Goal: Task Accomplishment & Management: Complete application form

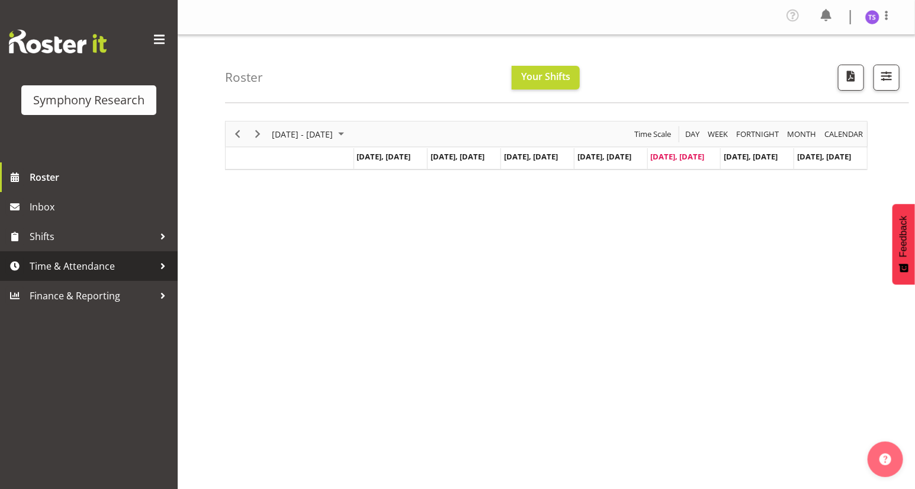
click at [59, 264] on span "Time & Attendance" at bounding box center [92, 266] width 124 height 18
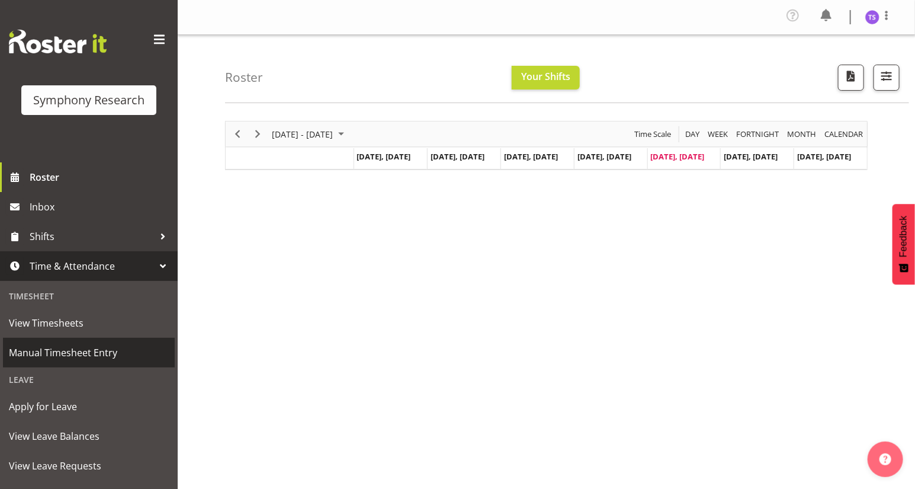
click at [61, 350] on span "Manual Timesheet Entry" at bounding box center [89, 352] width 160 height 18
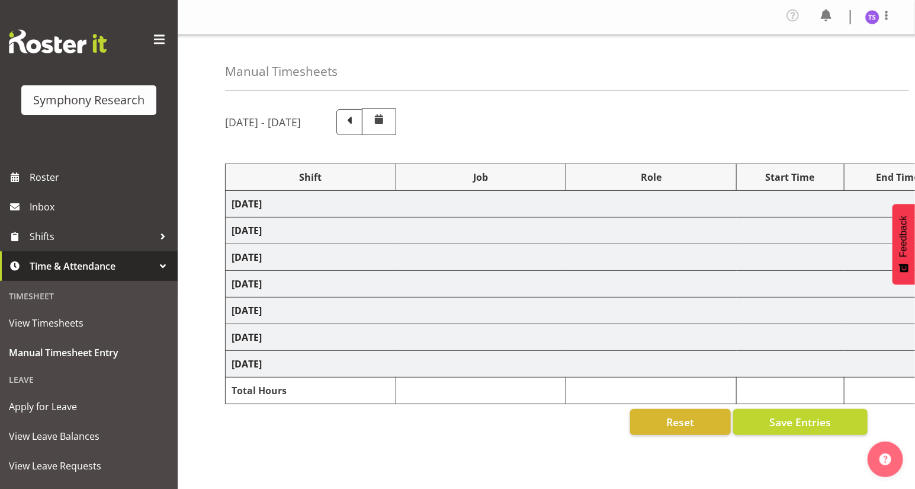
select select "26078"
select select "10527"
select select "47"
select select "26078"
select select "10527"
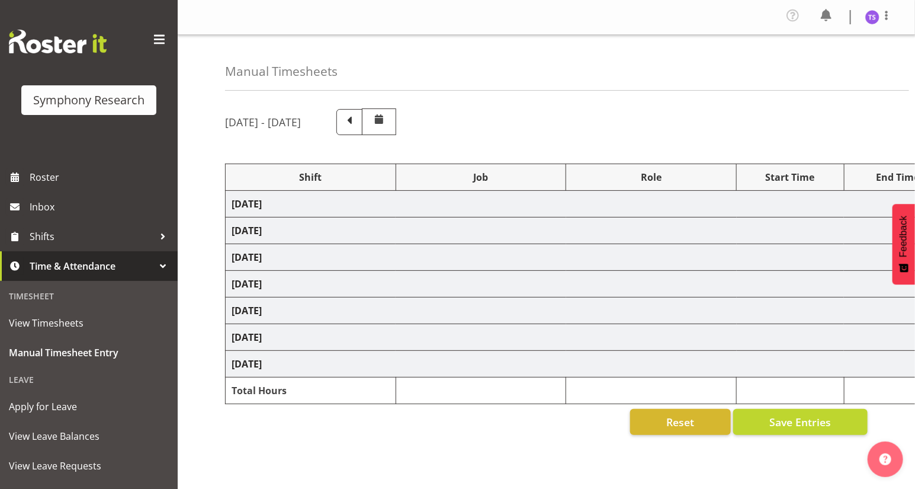
select select "47"
select select "41604"
select select "10527"
select select "47"
select select "26078"
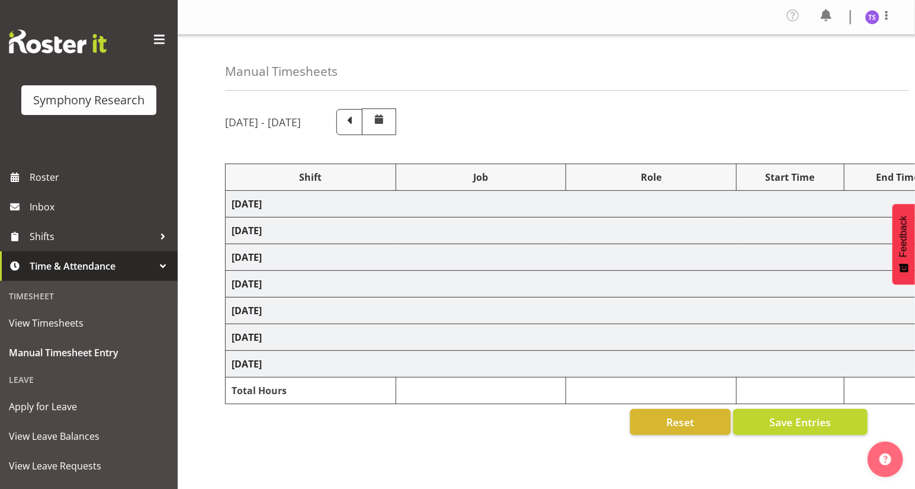
select select "10527"
select select "47"
select select "26078"
select select "9636"
select select "47"
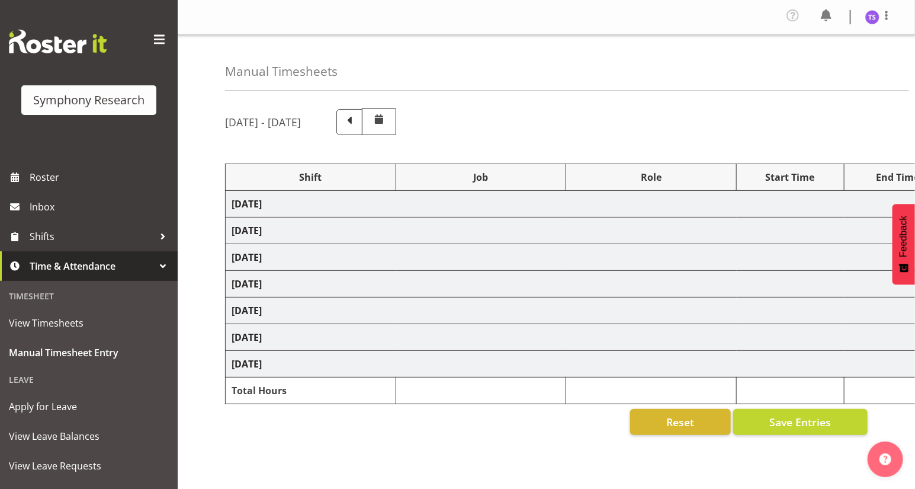
select select "26078"
select select "9636"
select select "47"
select select "41604"
select select "10527"
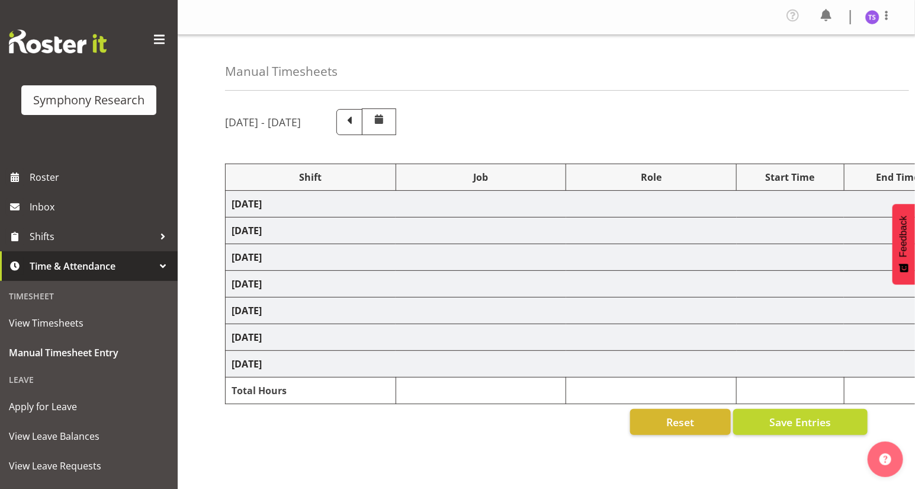
select select "47"
select select "41604"
select select "10527"
select select "47"
select select "41604"
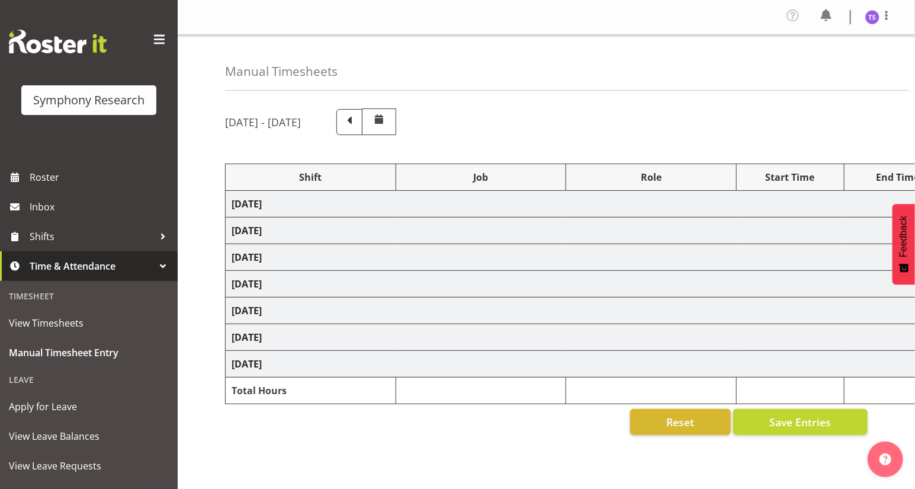
select select "9636"
select select "47"
select select "41604"
select select "10527"
select select "47"
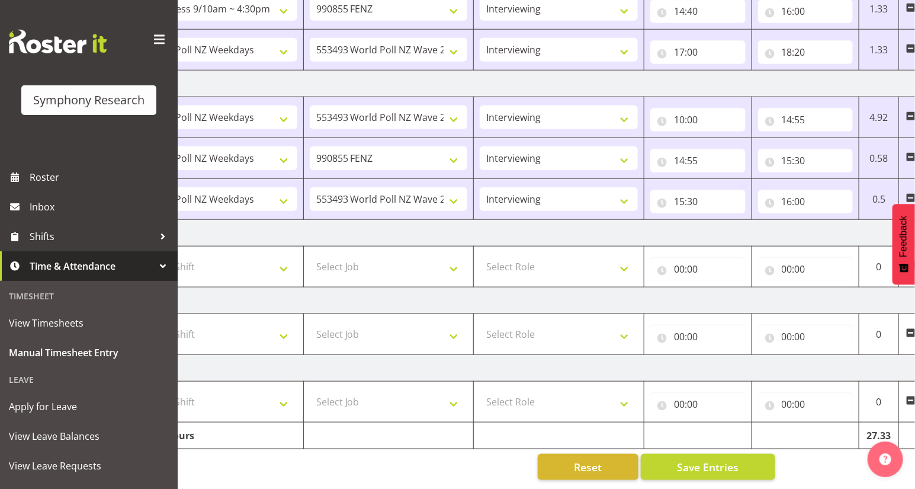
scroll to position [0, 139]
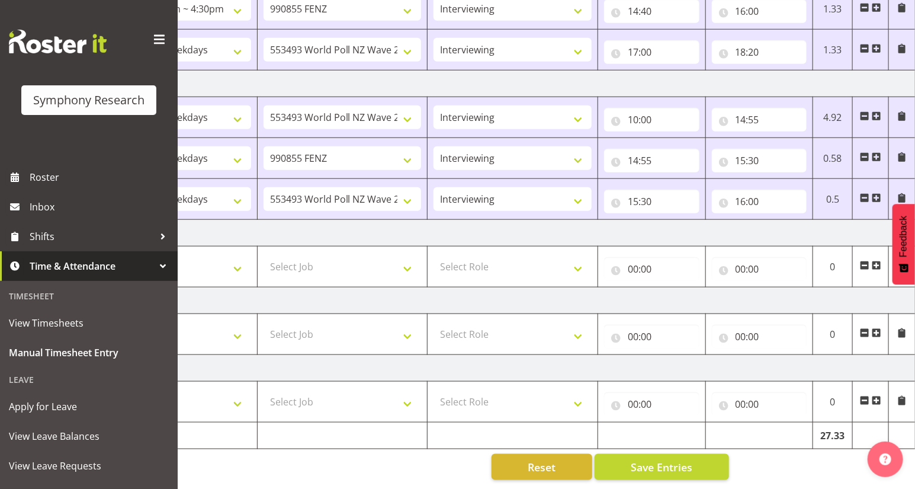
click at [877, 193] on span at bounding box center [876, 197] width 9 height 9
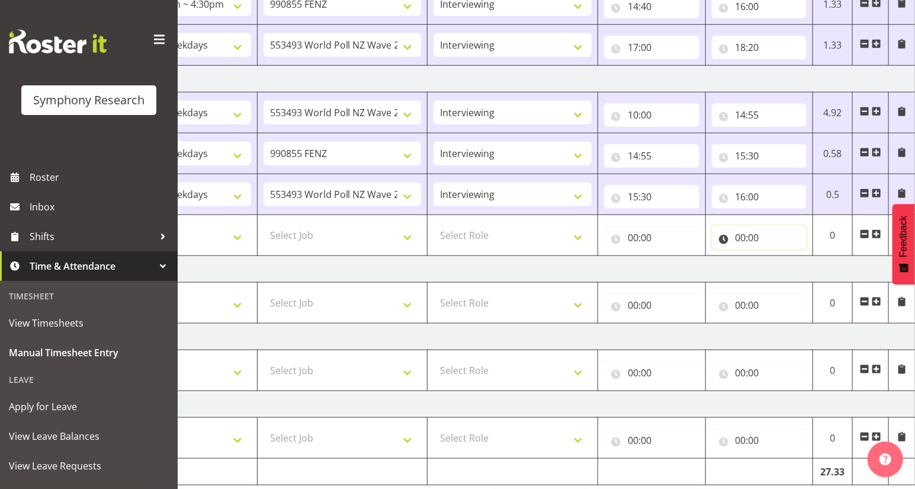
click at [738, 238] on input "00:00" at bounding box center [759, 238] width 95 height 24
click at [788, 272] on select "00 01 02 03 04 05 06 07 08 09 10 11 12 13 14 15 16 17 18 19 20 21 22 23" at bounding box center [792, 268] width 27 height 24
select select "21"
click at [779, 256] on select "00 01 02 03 04 05 06 07 08 09 10 11 12 13 14 15 16 17 18 19 20 21 22 23" at bounding box center [792, 268] width 27 height 24
type input "21:00"
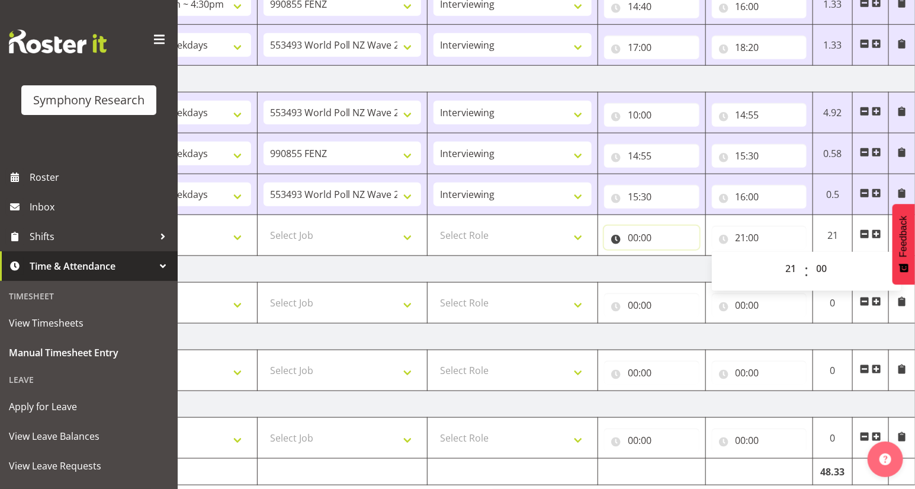
click at [634, 237] on input "00:00" at bounding box center [651, 238] width 95 height 24
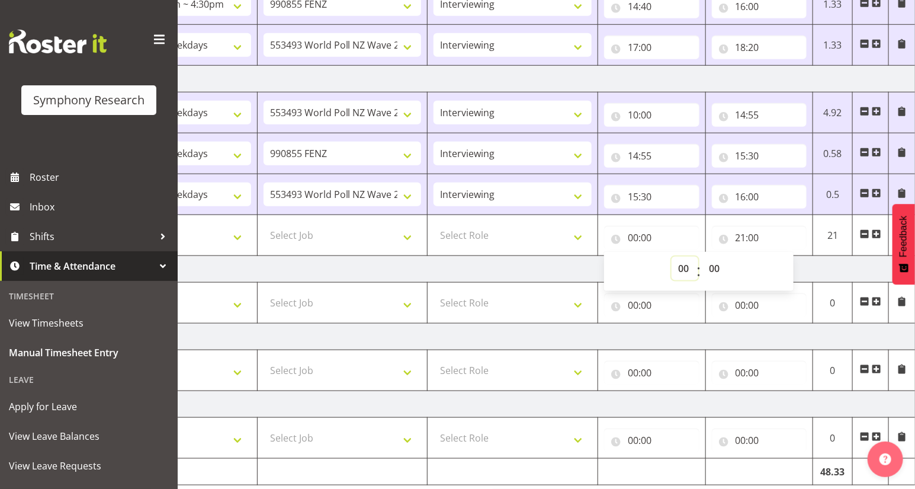
click at [680, 266] on select "00 01 02 03 04 05 06 07 08 09 10 11 12 13 14 15 16 17 18 19 20 21 22 23" at bounding box center [685, 268] width 27 height 24
select select "17"
click at [672, 256] on select "00 01 02 03 04 05 06 07 08 09 10 11 12 13 14 15 16 17 18 19 20 21 22 23" at bounding box center [685, 268] width 27 height 24
type input "17:00"
click at [579, 233] on select "Select Role Briefing Interviewing" at bounding box center [513, 235] width 158 height 24
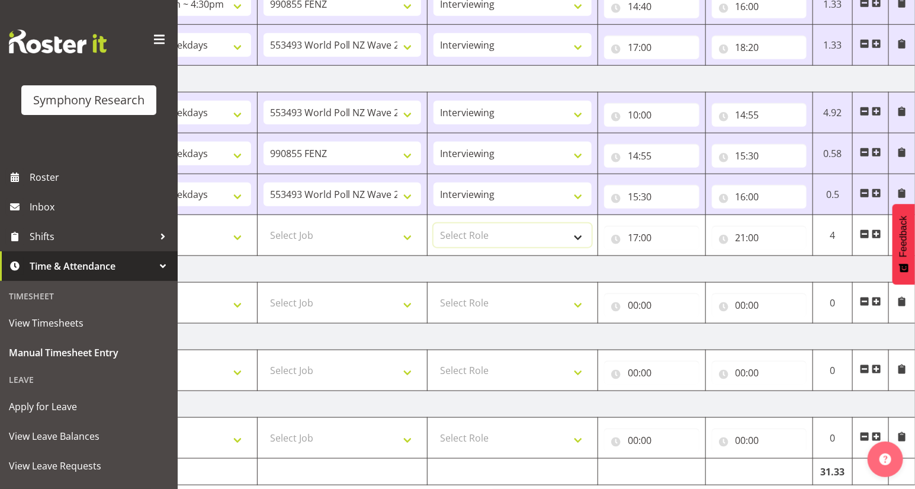
select select "47"
click at [434, 223] on select "Select Role Briefing Interviewing" at bounding box center [513, 235] width 158 height 24
click at [406, 235] on select "Select Job 550060 IF Admin 553492 World Poll Aus Wave 2 Main 2025 553493 World …" at bounding box center [343, 235] width 158 height 24
select select "10527"
click at [264, 223] on select "Select Job 550060 IF Admin 553492 World Poll Aus Wave 2 Main 2025 553493 World …" at bounding box center [343, 235] width 158 height 24
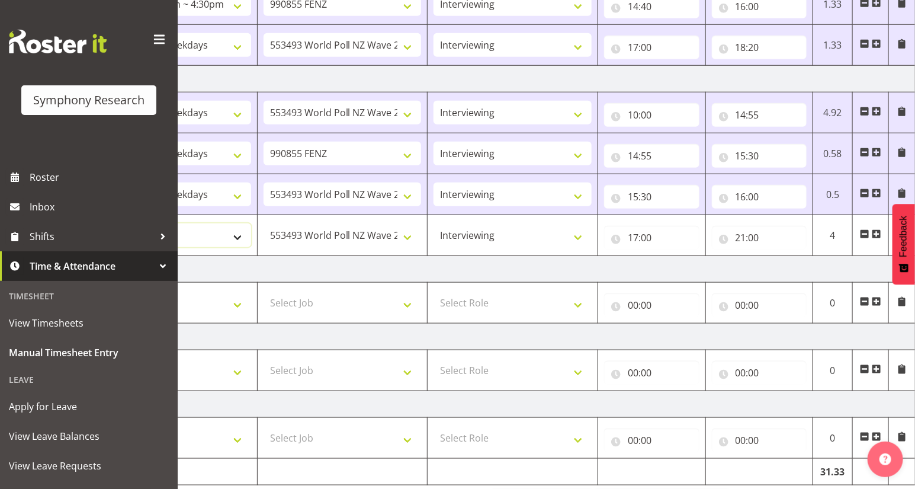
click at [235, 234] on select "Select Shift !!Weekend Residential (Roster IT Shift Label) *Business 9/10am ~ 4…" at bounding box center [172, 235] width 158 height 24
select select "41604"
click at [93, 223] on select "Select Shift !!Weekend Residential (Roster IT Shift Label) *Business 9/10am ~ 4…" at bounding box center [172, 235] width 158 height 24
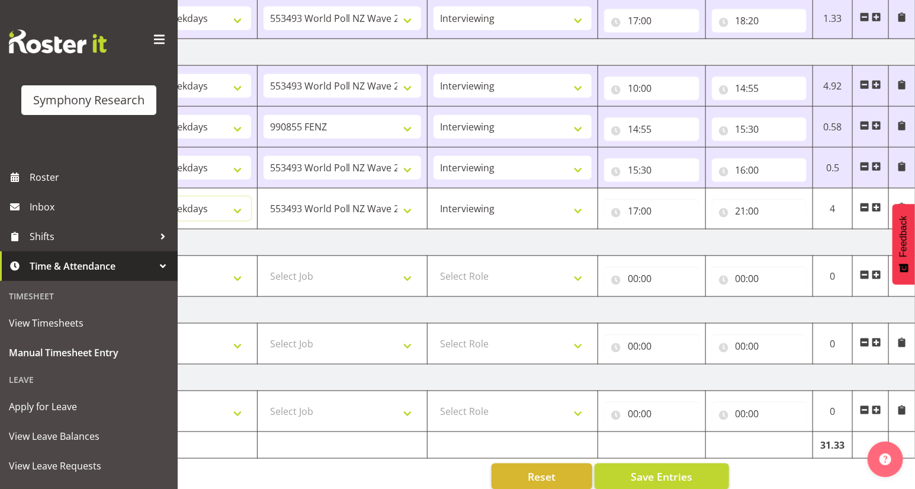
scroll to position [531, 0]
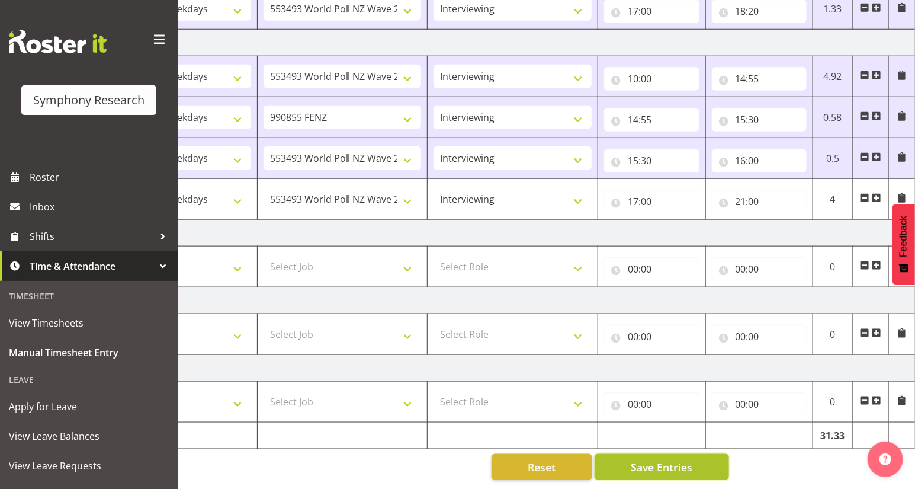
click at [646, 459] on span "Save Entries" at bounding box center [662, 466] width 62 height 15
